Goal: Check status: Check status

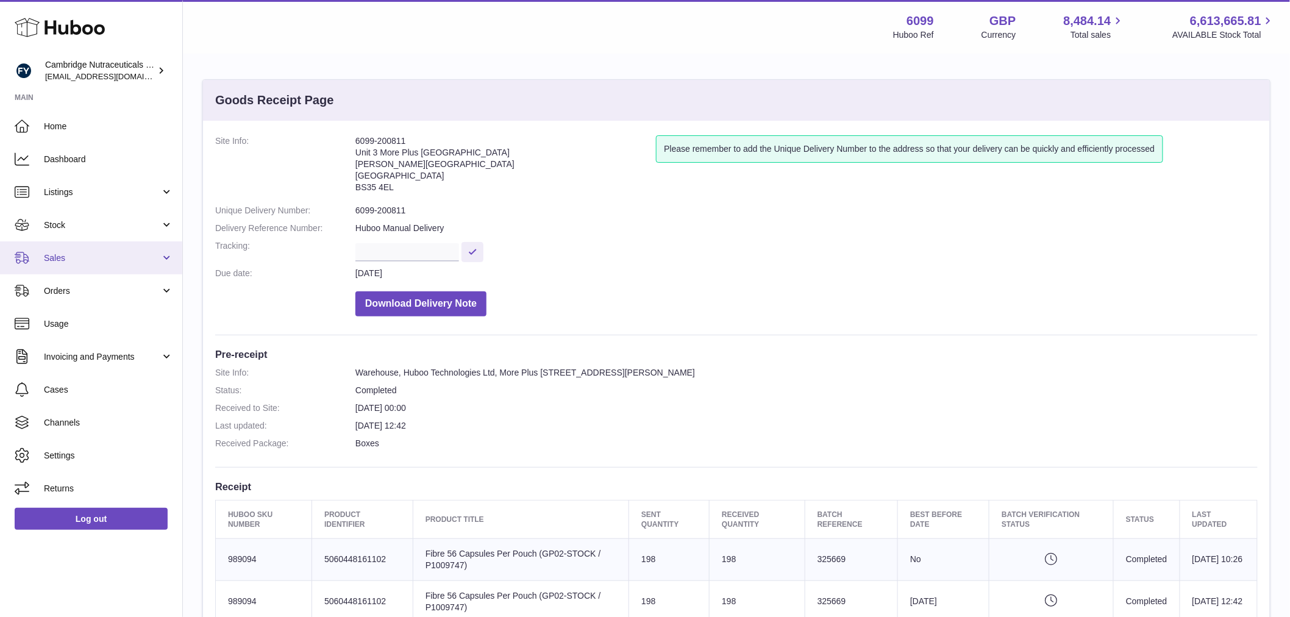
click at [76, 246] on link "Sales" at bounding box center [91, 257] width 182 height 33
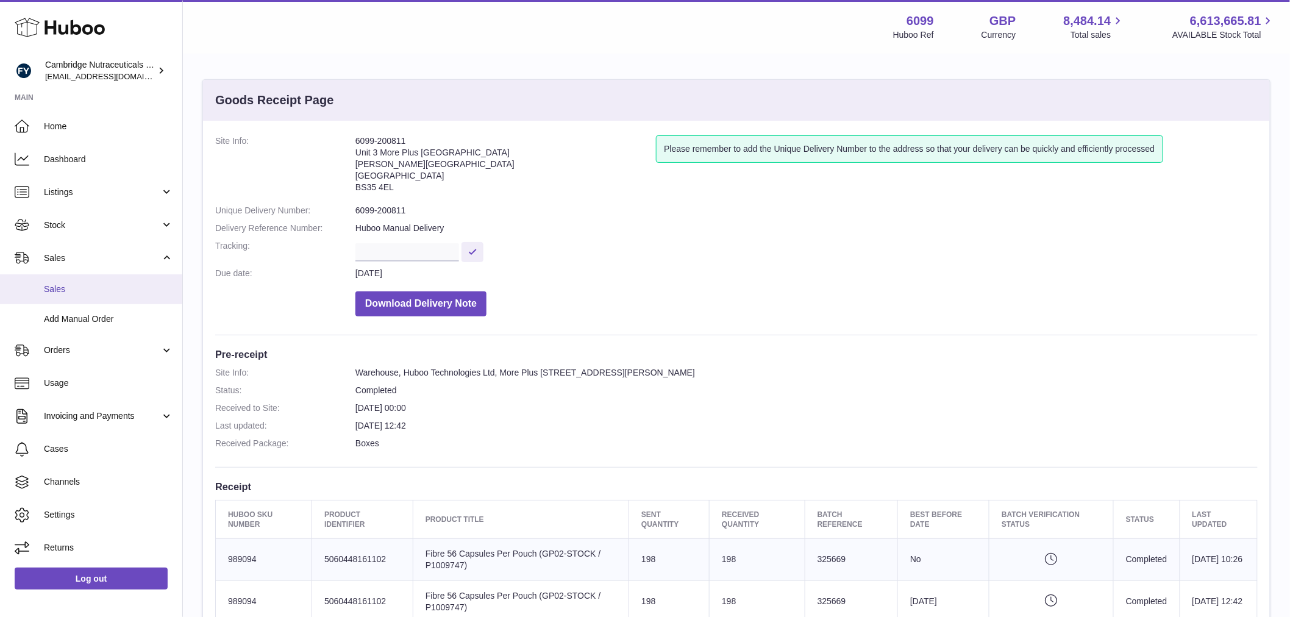
click at [85, 279] on link "Sales" at bounding box center [91, 289] width 182 height 30
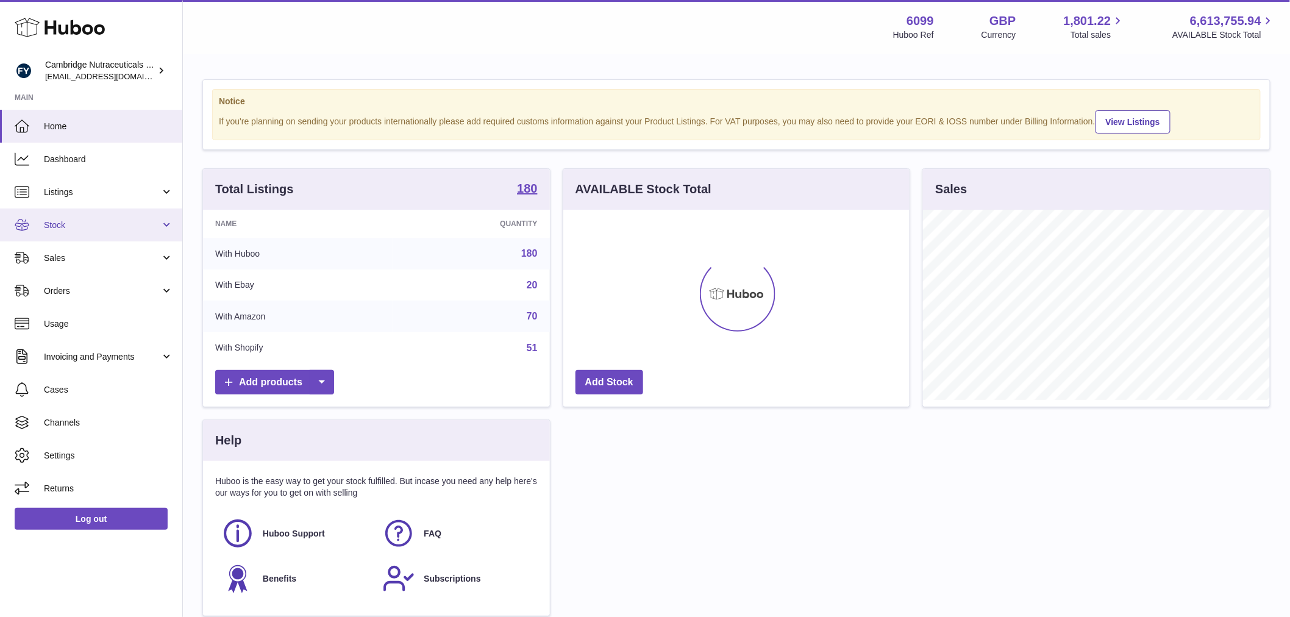
scroll to position [190, 346]
click at [98, 221] on span "Stock" at bounding box center [102, 225] width 116 height 12
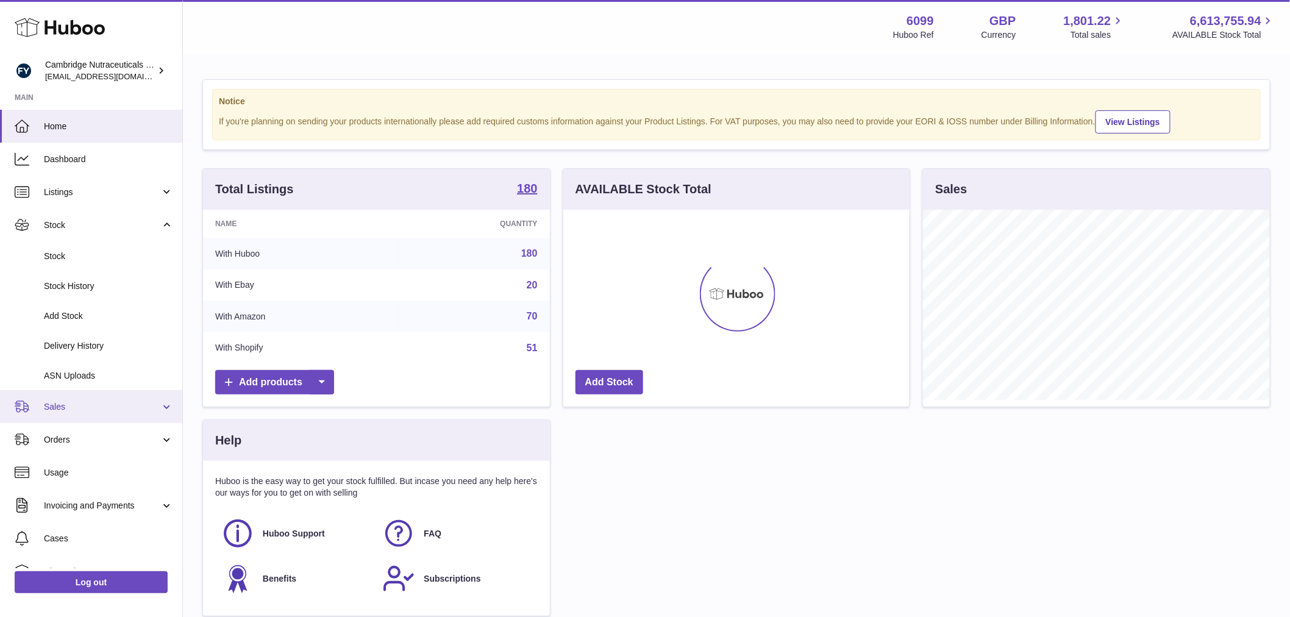
click at [72, 406] on span "Sales" at bounding box center [102, 407] width 116 height 12
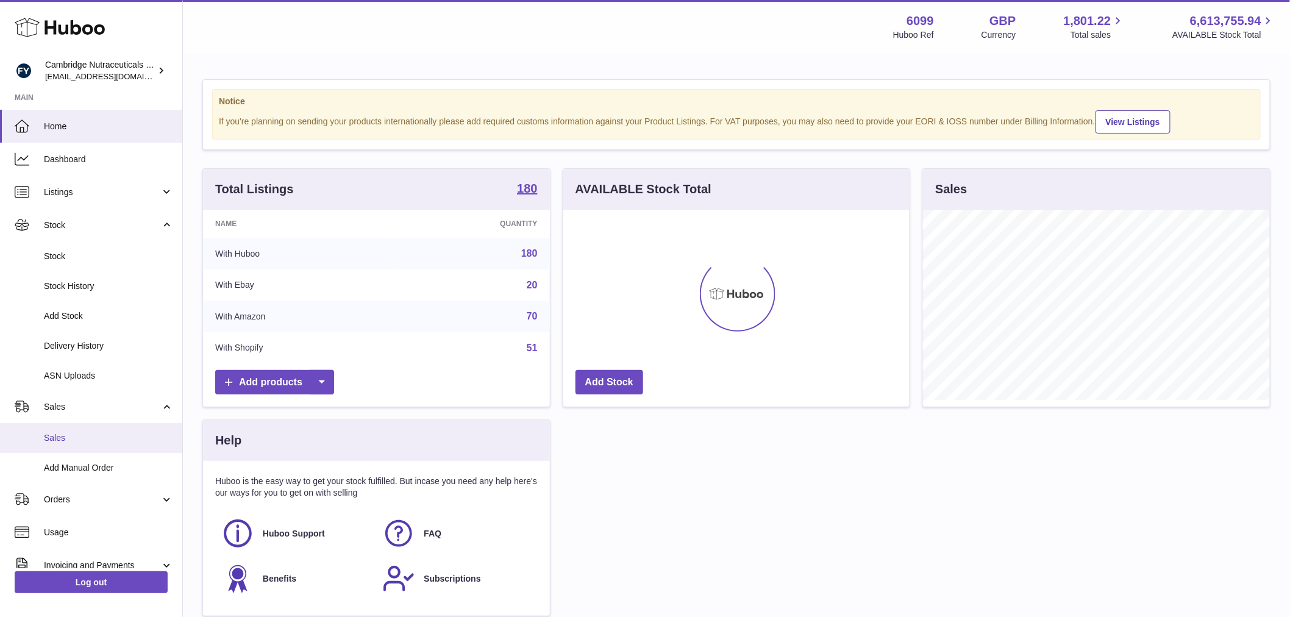
click at [77, 433] on span "Sales" at bounding box center [108, 438] width 129 height 12
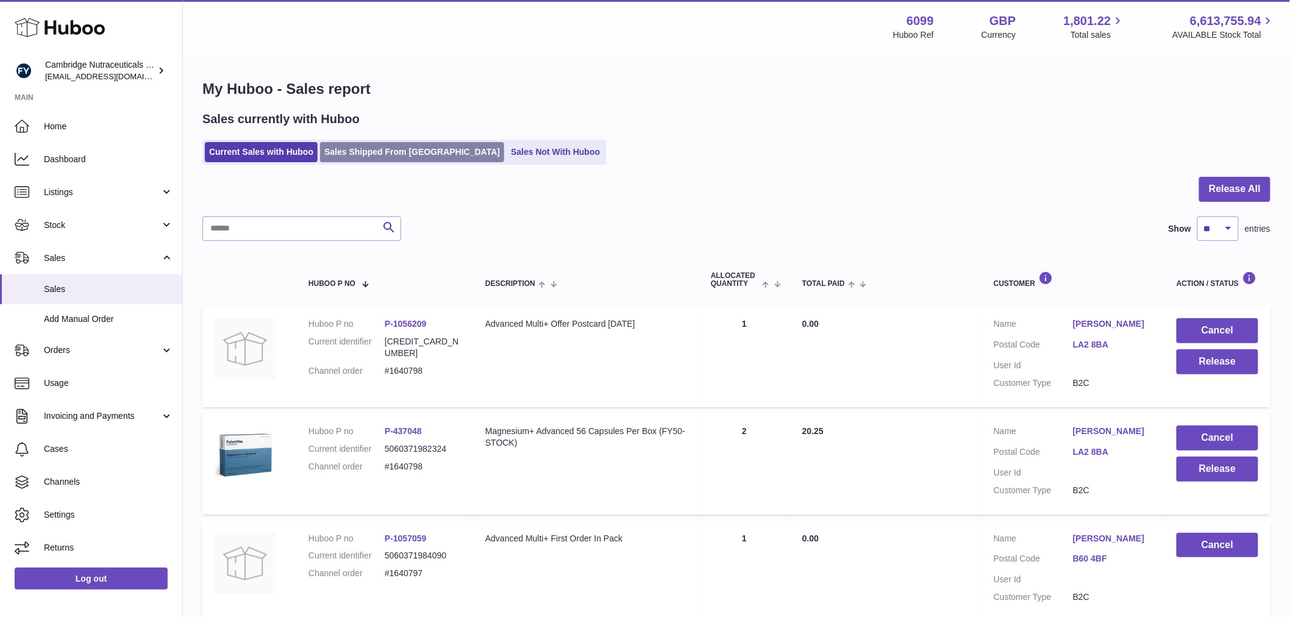
click at [374, 153] on link "Sales Shipped From Huboo" at bounding box center [412, 152] width 184 height 20
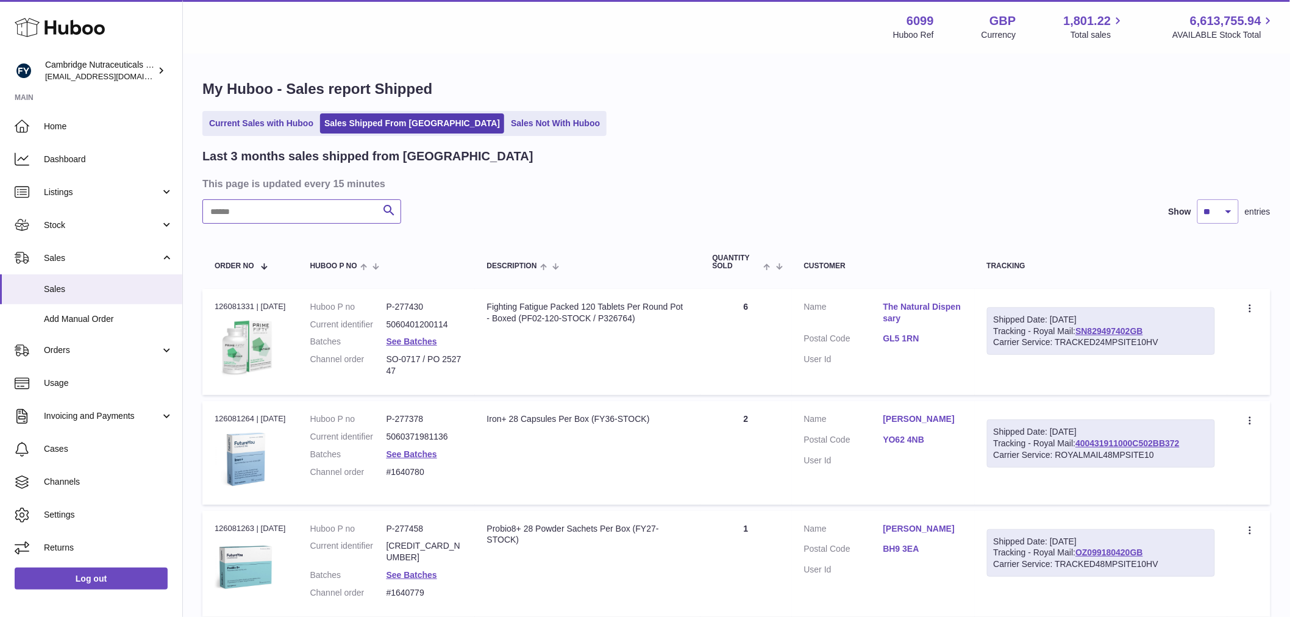
click at [246, 208] on input "text" at bounding box center [301, 211] width 199 height 24
paste input "*******"
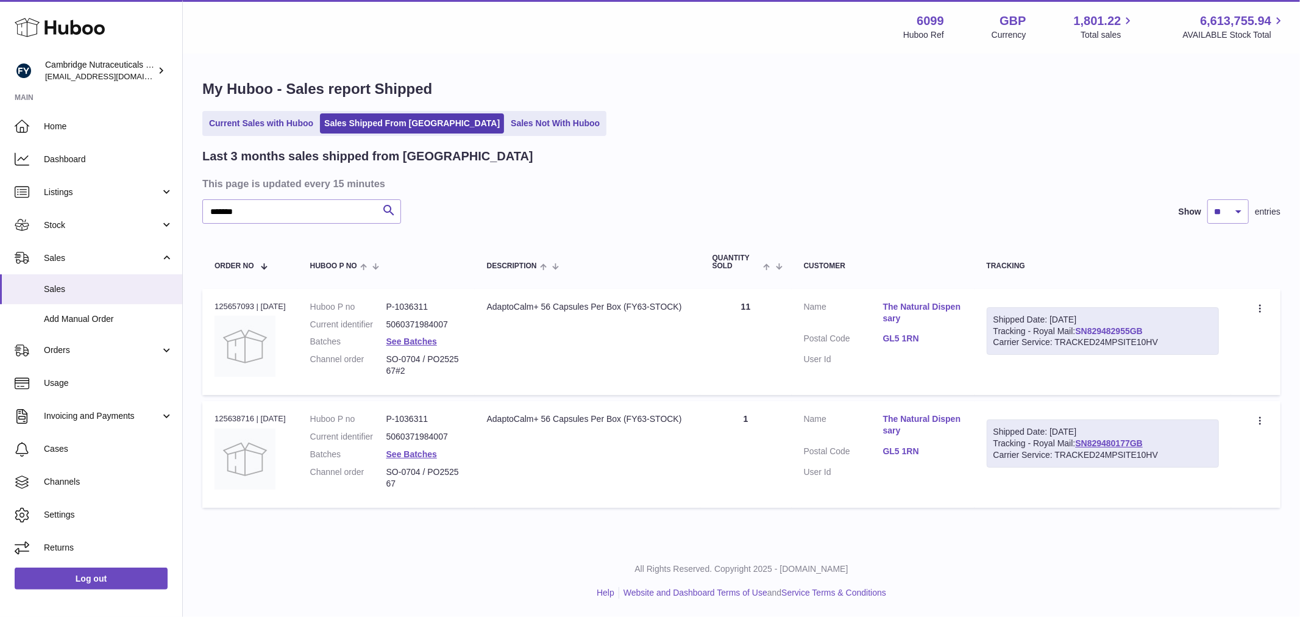
drag, startPoint x: 1159, startPoint y: 330, endPoint x: 1089, endPoint y: 329, distance: 70.1
click at [1087, 331] on div "Shipped Date: 30th Sep 2025 Tracking - Royal Mail: SN829482955GB Carrier Servic…" at bounding box center [1103, 331] width 232 height 48
copy link "SN829482955GB"
drag, startPoint x: 265, startPoint y: 212, endPoint x: 220, endPoint y: 222, distance: 45.6
click at [185, 218] on div "My Huboo - Sales report Shipped Current Sales with Huboo Sales Shipped From Hub…" at bounding box center [741, 296] width 1117 height 483
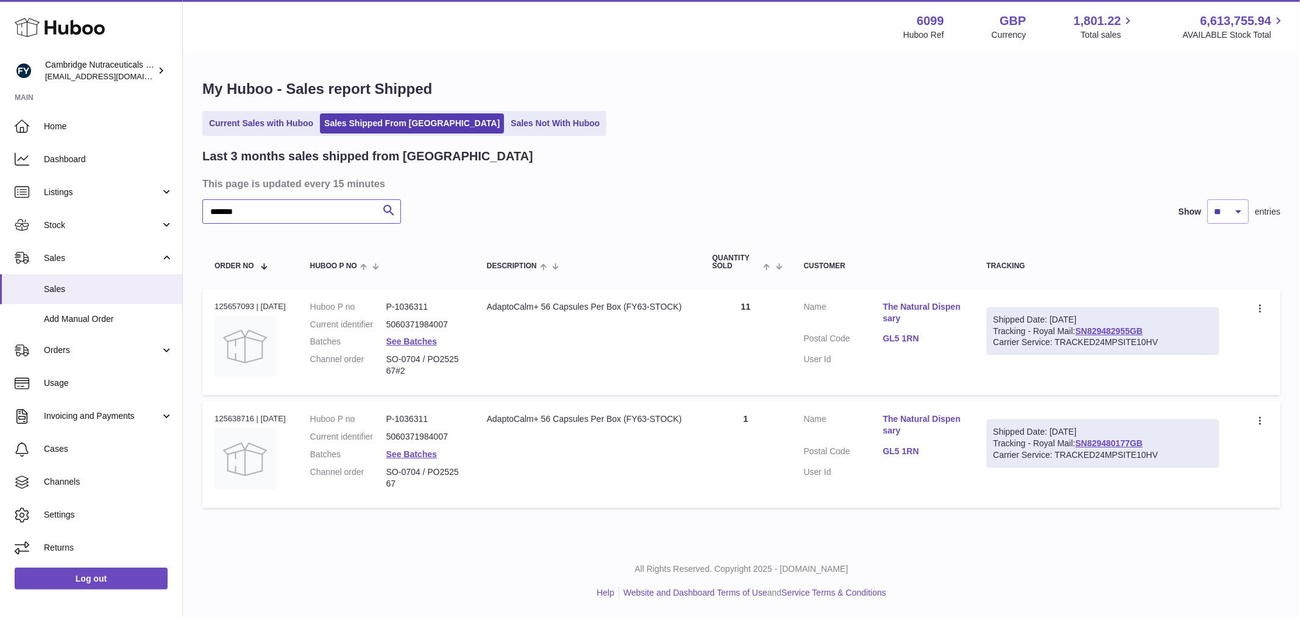
paste input "text"
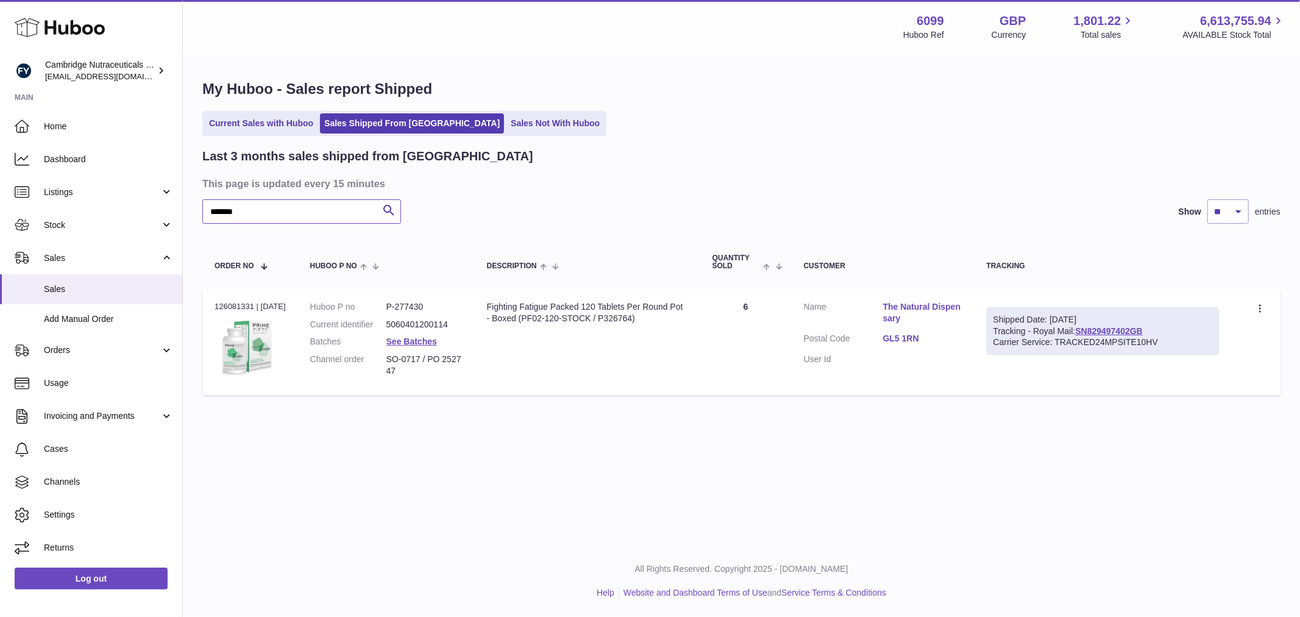
type input "*******"
drag, startPoint x: 1153, startPoint y: 331, endPoint x: 1077, endPoint y: 334, distance: 76.3
click at [1077, 334] on div "Shipped Date: 7th Oct 2025 Tracking - Royal Mail: SN829497402GB Carrier Service…" at bounding box center [1103, 331] width 232 height 48
copy link "SN829497402GB"
click at [54, 582] on link "Log out" at bounding box center [91, 579] width 153 height 22
